Goal: Entertainment & Leisure: Consume media (video, audio)

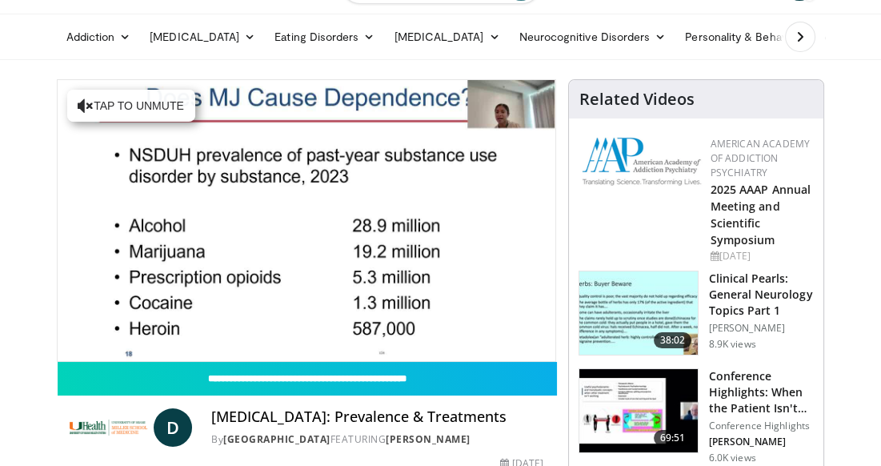
scroll to position [80, 0]
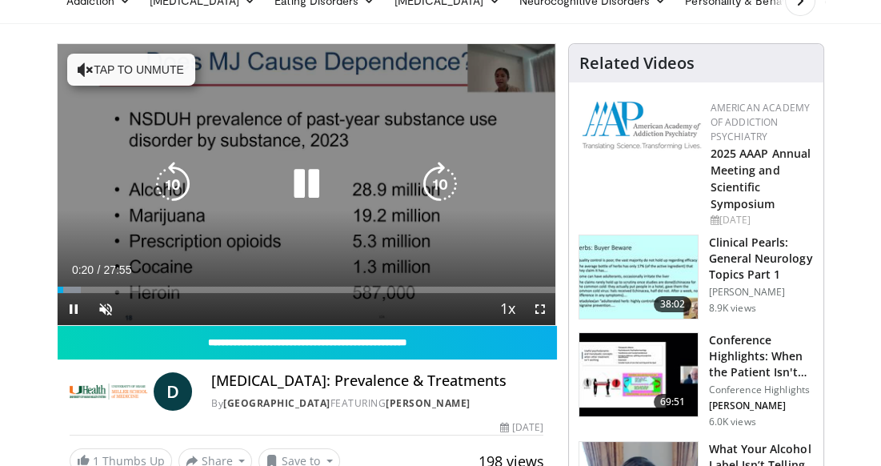
click at [139, 69] on button "Tap to unmute" at bounding box center [131, 70] width 128 height 32
click at [300, 182] on icon "Video Player" at bounding box center [306, 184] width 45 height 45
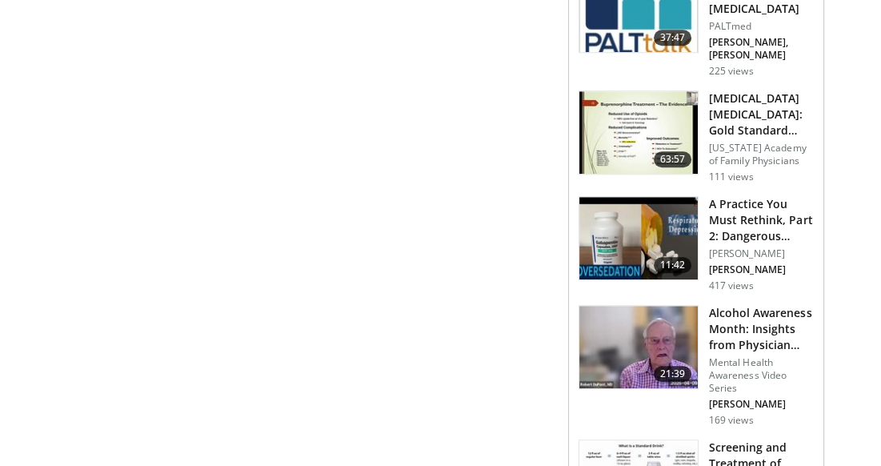
scroll to position [1921, 0]
